Goal: Check status: Check status

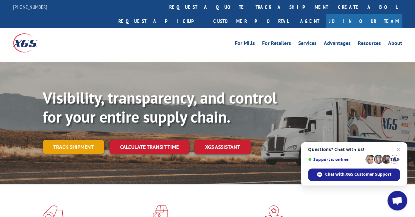
click at [63, 140] on link "Track shipment" at bounding box center [74, 147] width 62 height 14
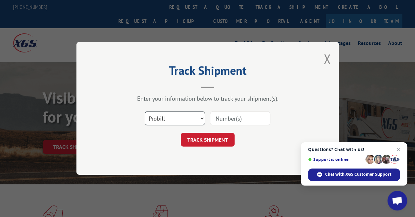
click at [200, 118] on select "Select category... Probill BOL PO" at bounding box center [175, 119] width 60 height 14
select select "po"
click at [145, 112] on select "Select category... Probill BOL PO" at bounding box center [175, 119] width 60 height 14
click at [220, 122] on input at bounding box center [240, 119] width 60 height 14
click at [249, 120] on input "kan0003090" at bounding box center [240, 119] width 60 height 14
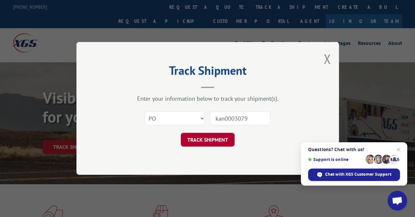
type input "kan0003079"
click at [217, 140] on button "TRACK SHIPMENT" at bounding box center [208, 140] width 54 height 14
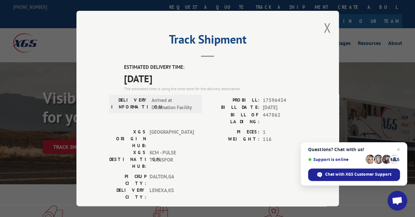
scroll to position [96, 0]
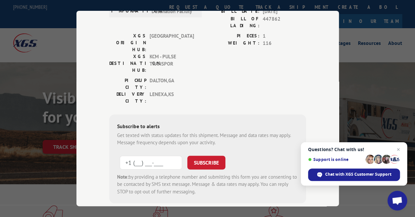
click at [134, 156] on input "+1 (___) ___-____" at bounding box center [151, 163] width 62 height 14
type input "[PHONE_NUMBER]"
click at [206, 156] on button "SUBSCRIBE" at bounding box center [206, 163] width 38 height 14
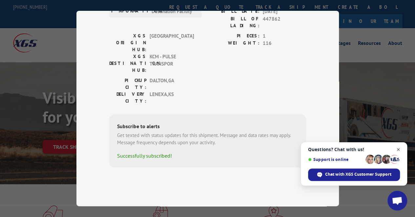
scroll to position [60, 0]
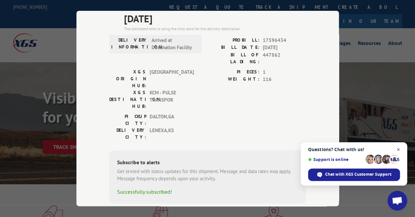
click at [401, 150] on span "Close chat" at bounding box center [399, 150] width 8 height 8
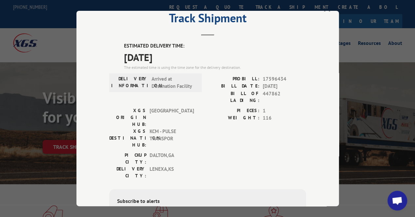
scroll to position [0, 0]
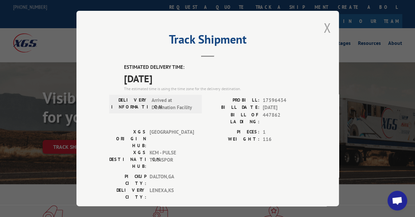
click at [326, 28] on button "Close modal" at bounding box center [327, 27] width 7 height 17
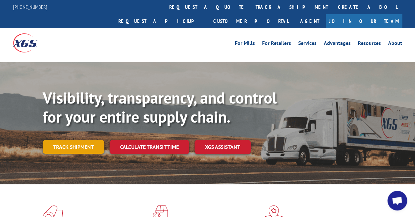
click at [87, 140] on link "Track shipment" at bounding box center [74, 147] width 62 height 14
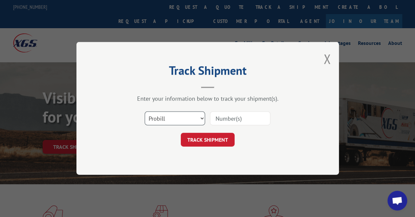
click at [202, 119] on select "Select category... Probill BOL PO" at bounding box center [175, 119] width 60 height 14
select select "po"
click at [145, 112] on select "Select category... Probill BOL PO" at bounding box center [175, 119] width 60 height 14
click at [231, 119] on input at bounding box center [240, 119] width 60 height 14
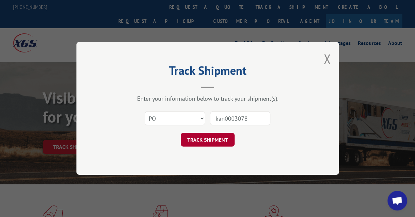
type input "kan0003078"
click at [188, 140] on button "TRACK SHIPMENT" at bounding box center [208, 140] width 54 height 14
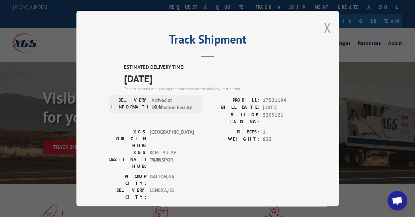
click at [325, 23] on button "Close modal" at bounding box center [327, 27] width 7 height 17
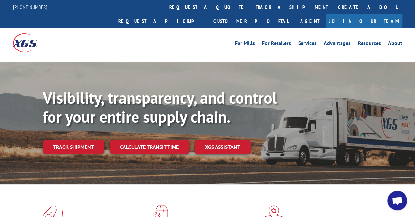
click at [86, 140] on link "Track shipment" at bounding box center [74, 147] width 62 height 14
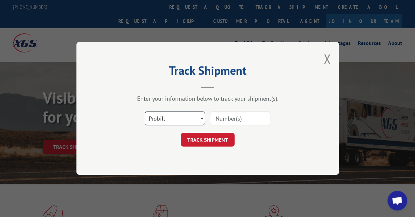
click at [200, 117] on select "Select category... Probill BOL PO" at bounding box center [175, 119] width 60 height 14
select select "po"
click at [145, 112] on select "Select category... Probill BOL PO" at bounding box center [175, 119] width 60 height 14
click at [236, 122] on input at bounding box center [240, 119] width 60 height 14
click at [249, 119] on input "kan0003078" at bounding box center [240, 119] width 60 height 14
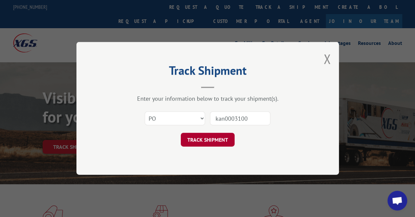
type input "kan0003100"
click at [209, 140] on button "TRACK SHIPMENT" at bounding box center [208, 140] width 54 height 14
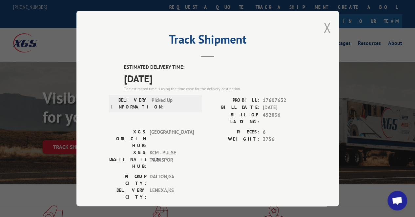
click at [324, 23] on button "Close modal" at bounding box center [327, 27] width 7 height 17
